Goal: Transaction & Acquisition: Subscribe to service/newsletter

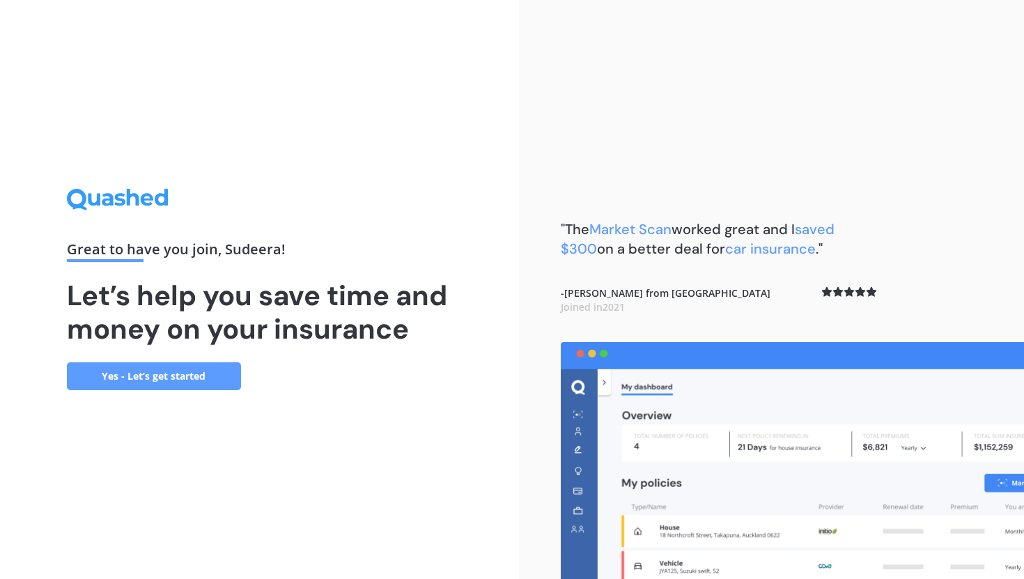
click at [187, 378] on link "Yes - Let’s get started" at bounding box center [154, 376] width 174 height 28
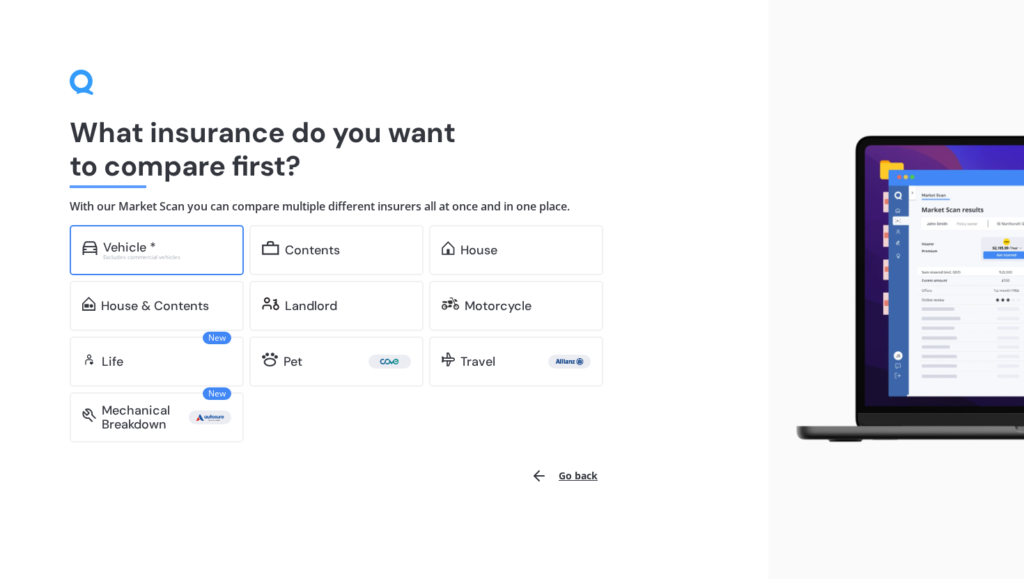
click at [214, 262] on div "Vehicle * Excludes commercial vehicles" at bounding box center [157, 250] width 174 height 50
